Goal: Find specific page/section: Find specific page/section

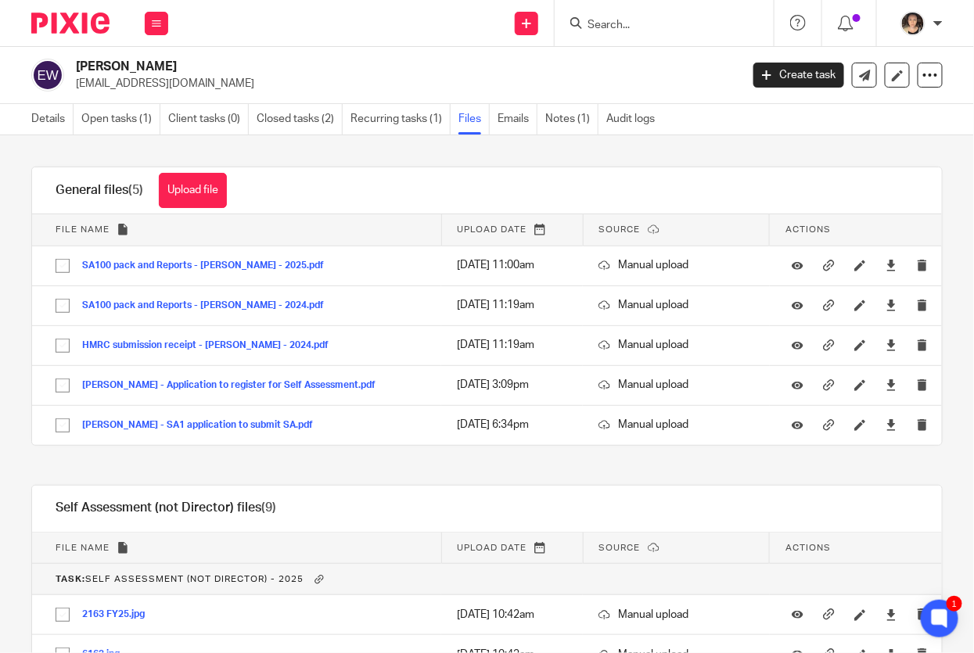
click at [628, 20] on input "Search" at bounding box center [656, 26] width 141 height 14
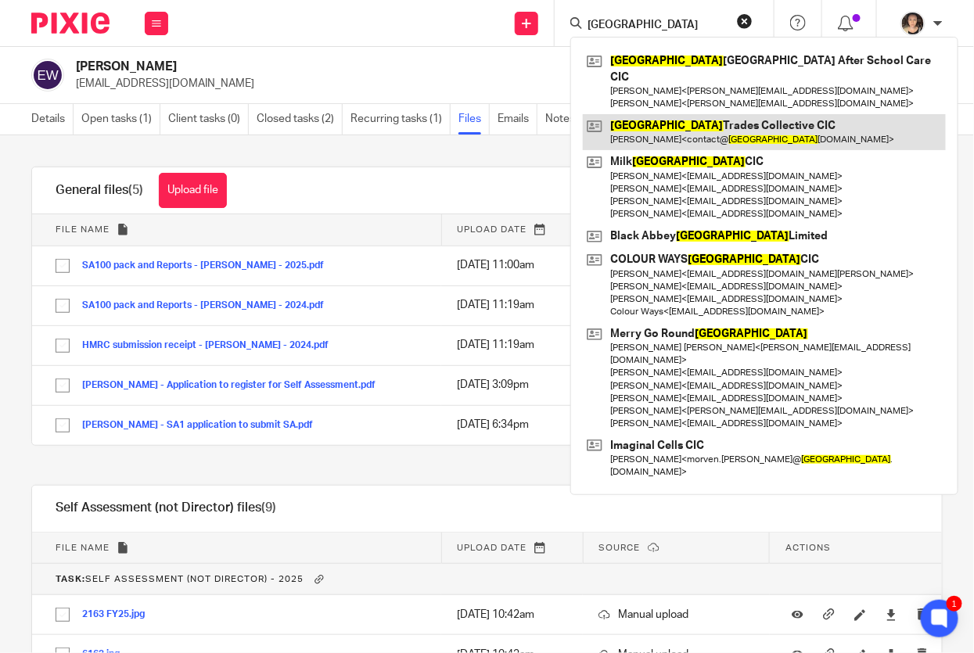
type input "[GEOGRAPHIC_DATA]"
click at [676, 120] on link at bounding box center [764, 132] width 363 height 36
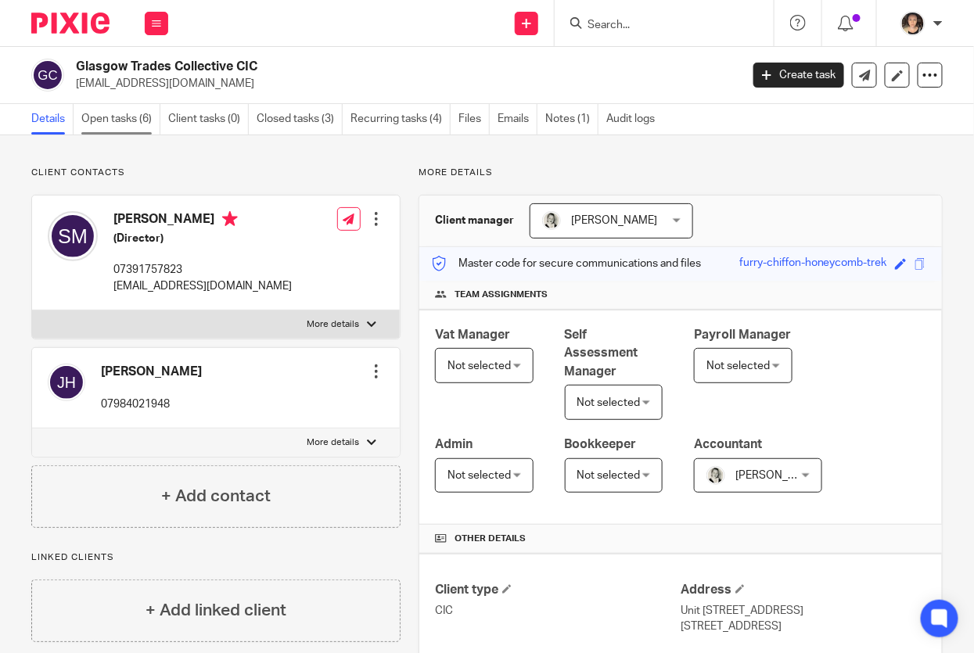
click at [99, 109] on link "Open tasks (6)" at bounding box center [120, 119] width 79 height 30
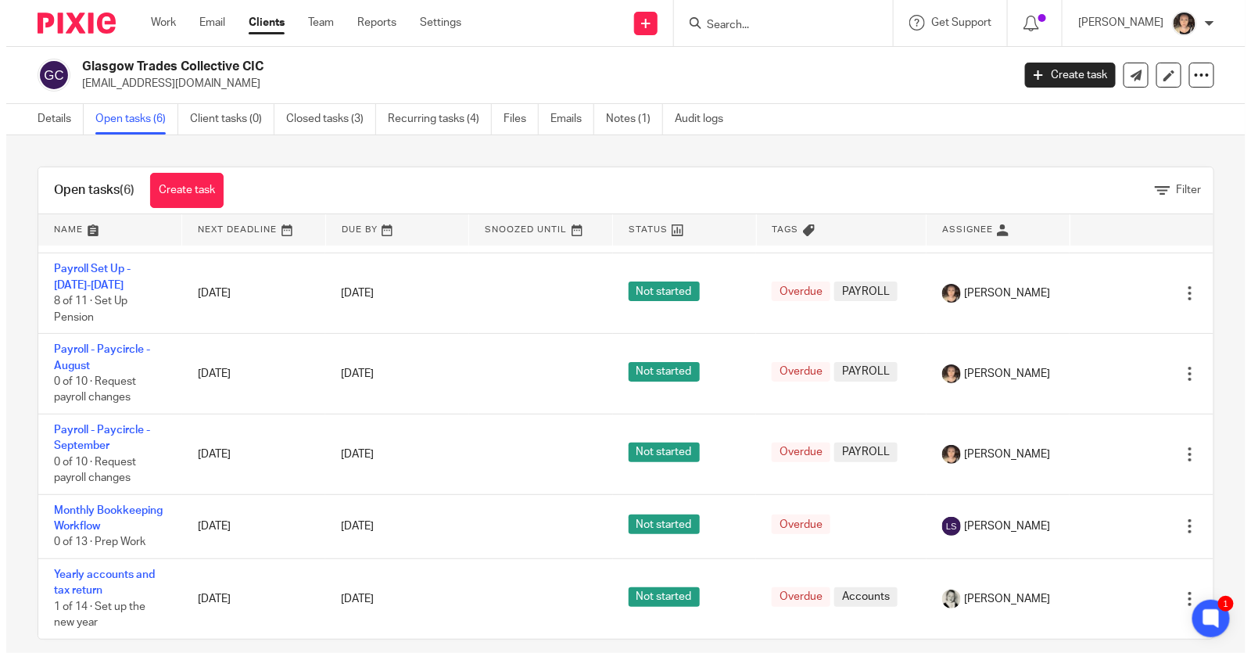
scroll to position [113, 0]
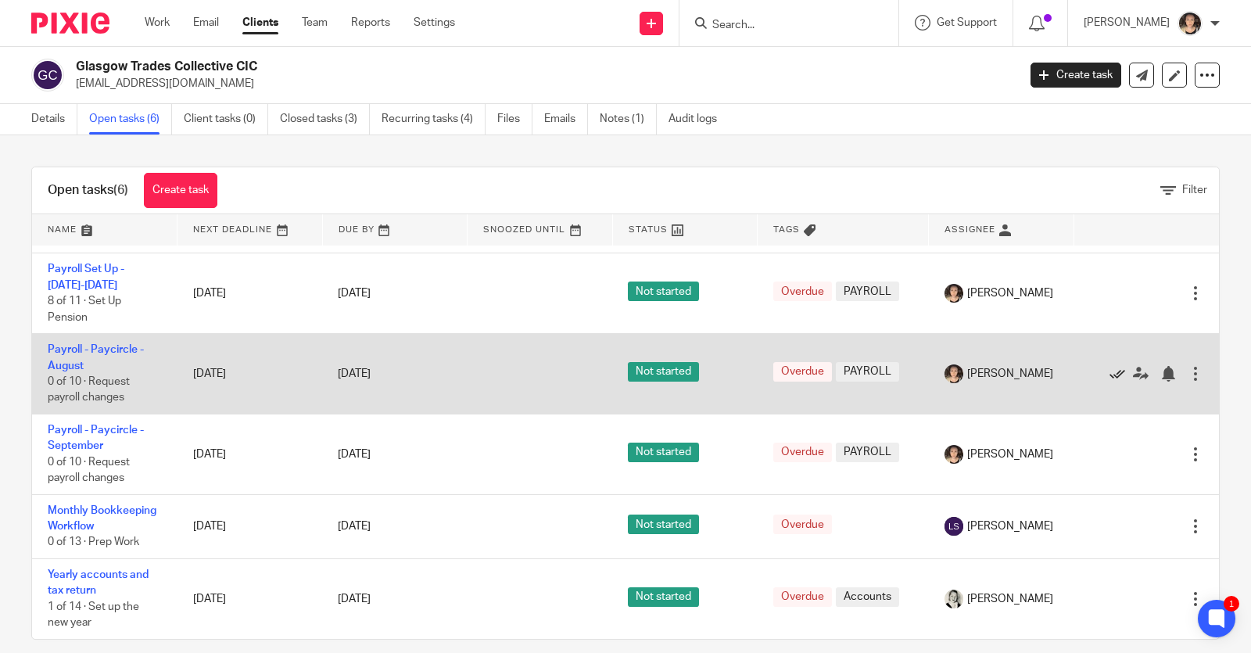
click at [973, 371] on icon at bounding box center [1118, 374] width 16 height 16
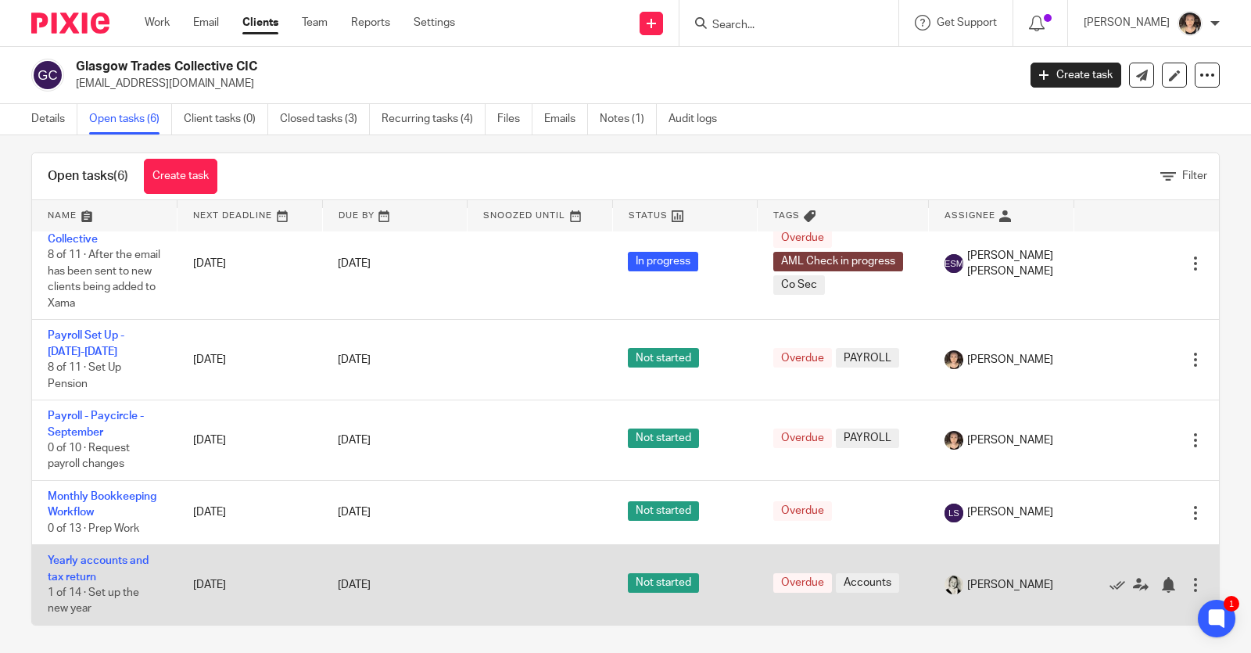
scroll to position [0, 0]
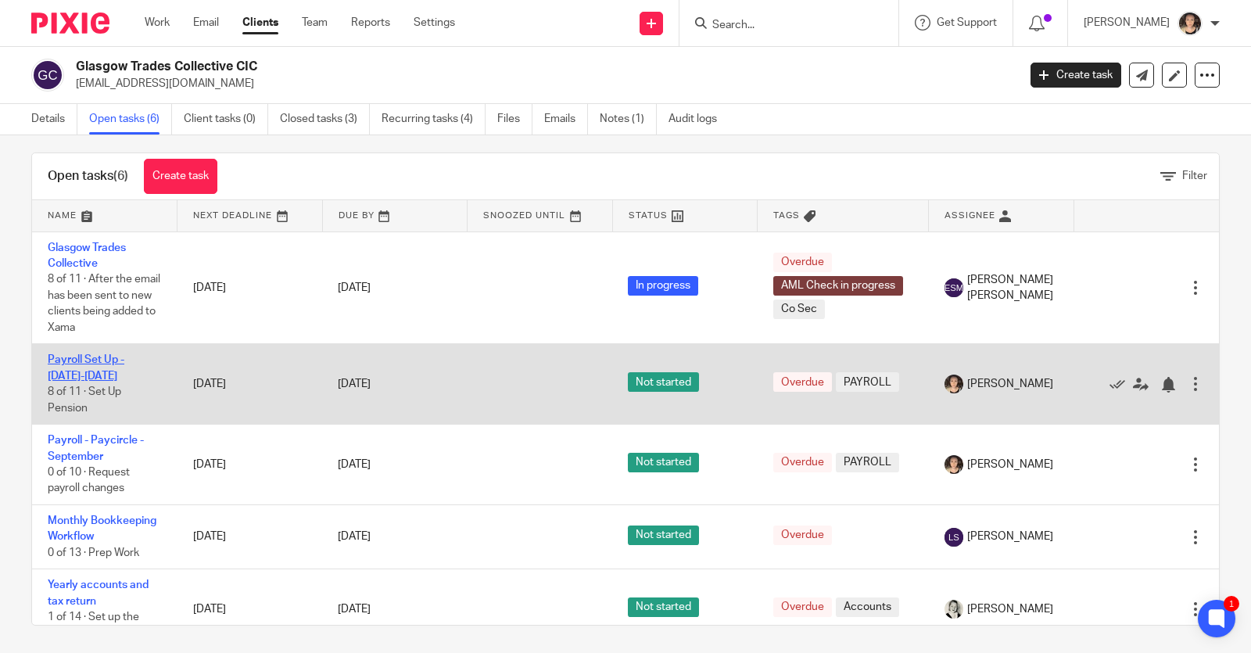
click at [72, 360] on link "Payroll Set Up - [DATE]-[DATE]" at bounding box center [86, 367] width 77 height 27
